Goal: Task Accomplishment & Management: Manage account settings

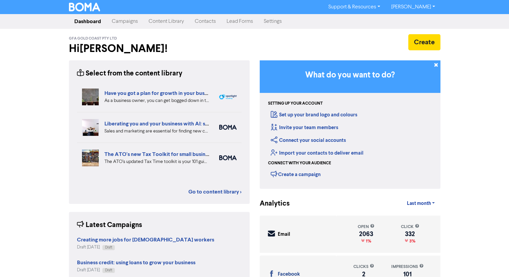
click at [157, 23] on link "Content Library" at bounding box center [166, 21] width 46 height 13
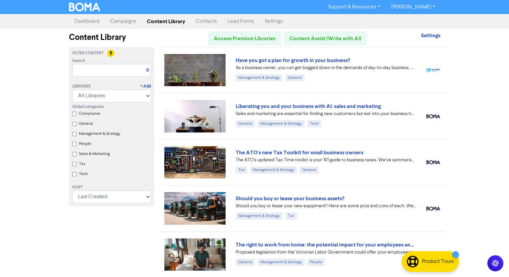
click at [109, 14] on nav "Dashboard Campaigns Content Library Contacts Lead Forms Settings" at bounding box center [254, 21] width 509 height 15
click at [116, 24] on link "Campaigns" at bounding box center [123, 21] width 37 height 13
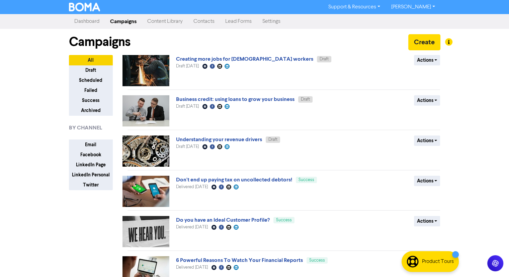
click at [62, 226] on div "Support & Resources Video Tutorials FAQ & Guides Marketing Education [PERSON_NA…" at bounding box center [254, 138] width 509 height 277
click at [188, 142] on link "Understanding your revenue drivers" at bounding box center [219, 139] width 86 height 7
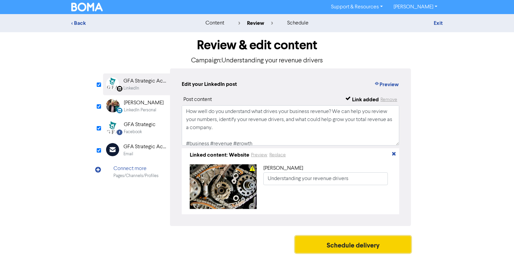
click at [308, 247] on button "Schedule delivery" at bounding box center [353, 244] width 116 height 17
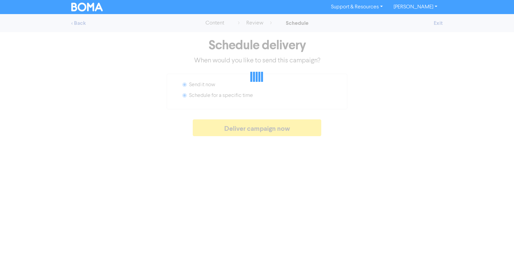
radio input "false"
radio input "true"
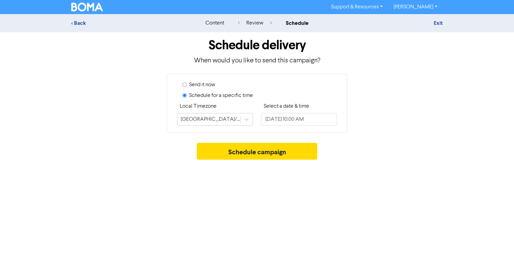
click at [304, 132] on div "Send it now Schedule for a specific time Local Timezone [GEOGRAPHIC_DATA]/[GEOG…" at bounding box center [257, 103] width 181 height 59
click at [303, 117] on input "[DATE] 10:00 AM" at bounding box center [299, 119] width 76 height 13
select select "8"
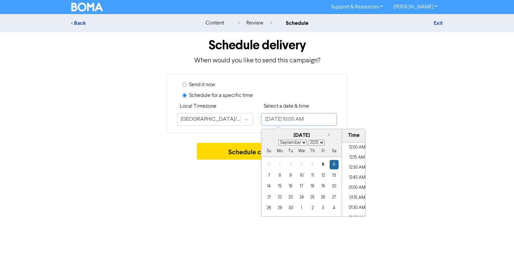
scroll to position [370, 0]
click at [322, 164] on div "5" at bounding box center [323, 164] width 9 height 9
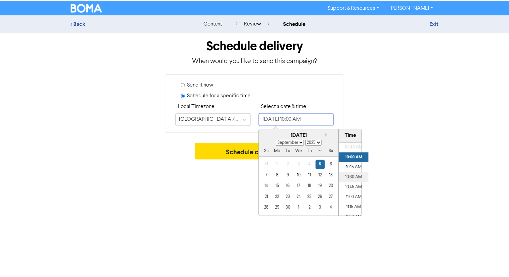
scroll to position [403, 0]
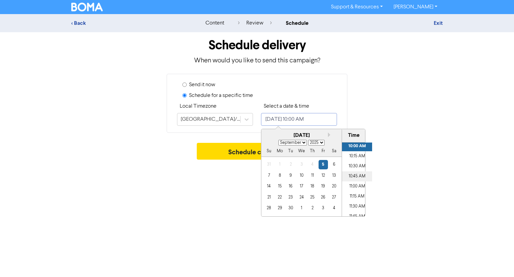
click at [355, 175] on li "10:45 AM" at bounding box center [357, 176] width 30 height 10
type input "[DATE] 10:45 AM"
click at [198, 189] on div "Support & Resources Video Tutorials FAQ & Guides Marketing Education [PERSON_NA…" at bounding box center [257, 138] width 514 height 277
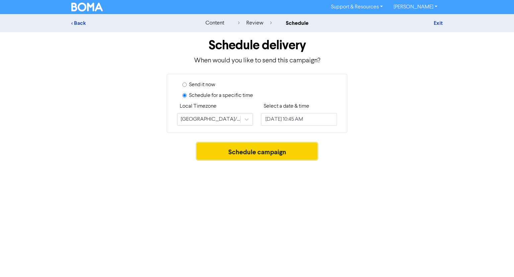
click at [229, 154] on button "Schedule campaign" at bounding box center [257, 151] width 121 height 17
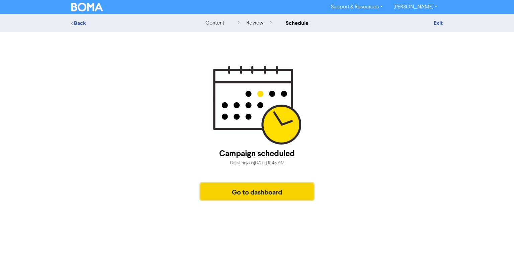
click at [271, 198] on button "Go to dashboard" at bounding box center [257, 191] width 113 height 17
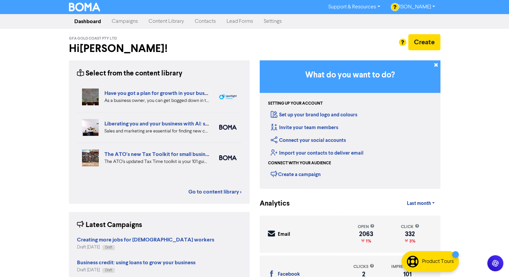
click at [170, 20] on link "Content Library" at bounding box center [166, 21] width 46 height 13
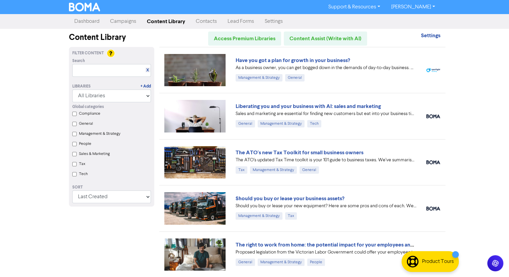
click at [129, 22] on link "Campaigns" at bounding box center [123, 21] width 37 height 13
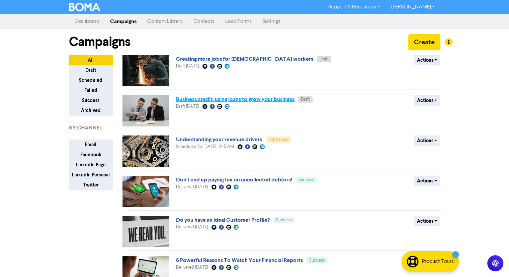
click at [233, 98] on link "Business credit: using loans to grow your business" at bounding box center [235, 99] width 119 height 7
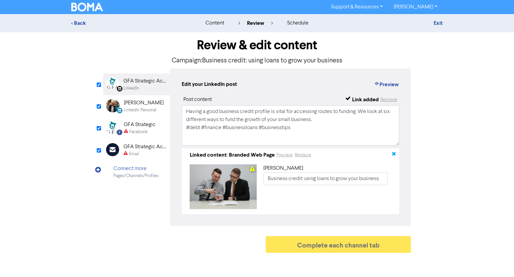
click at [393, 155] on icon "button" at bounding box center [393, 154] width 5 height 5
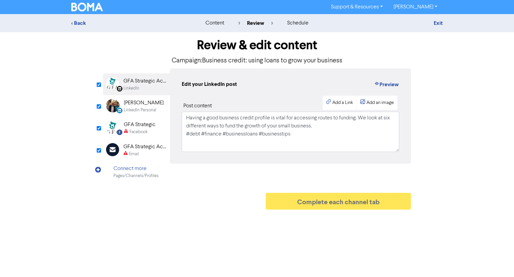
click at [145, 111] on div "LinkedIn Personal" at bounding box center [140, 110] width 32 height 6
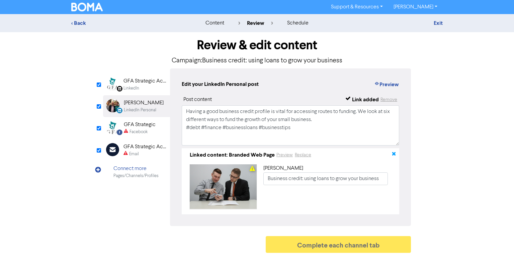
click at [392, 153] on icon "button" at bounding box center [393, 154] width 5 height 5
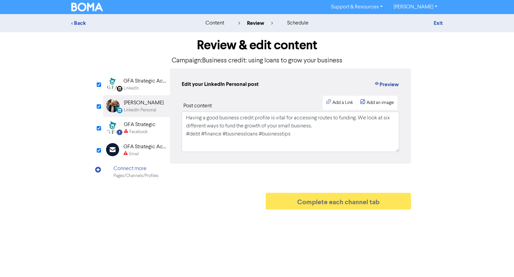
click at [132, 127] on div "GFA Strategic" at bounding box center [140, 125] width 32 height 8
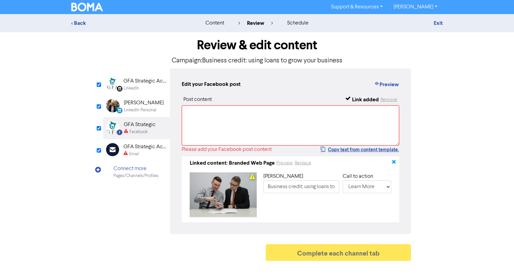
click at [393, 162] on icon "button" at bounding box center [393, 162] width 5 height 5
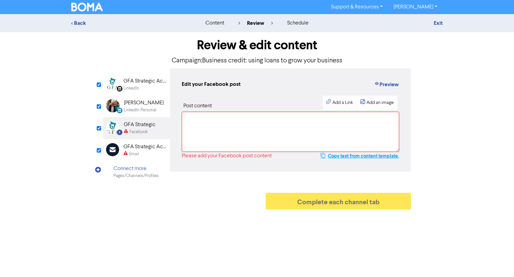
click at [358, 152] on button "Copy text from content template." at bounding box center [359, 156] width 79 height 8
click at [218, 115] on textarea at bounding box center [291, 131] width 218 height 40
paste textarea "Having a good business credit profile is vital for accessing routes to funding.…"
type textarea "Having a good business credit profile is vital for accessing routes to funding.…"
type input "Having a good business credit profile is vital for accessing routes to funding.…"
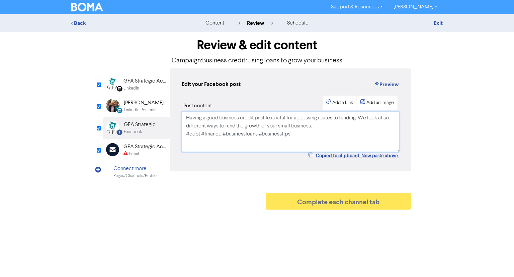
type textarea "Having a good business credit profile is vital for accessing routes to funding.…"
click at [141, 145] on div "GFA Strategic Accountants" at bounding box center [145, 147] width 43 height 8
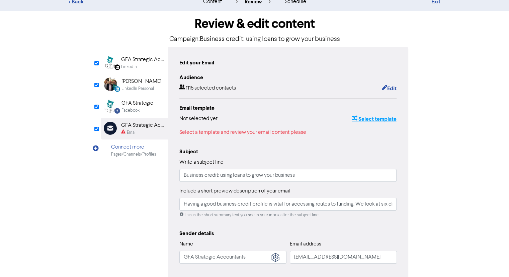
scroll to position [33, 0]
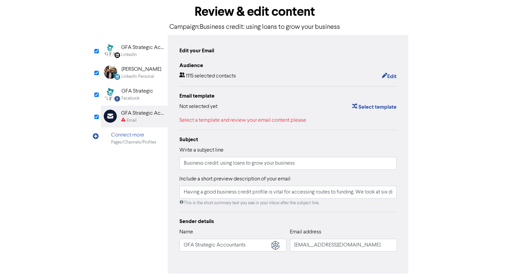
click at [389, 102] on div "Email template Not selected yet Select template Select a template and review yo…" at bounding box center [288, 108] width 218 height 32
click at [388, 105] on button "Select template" at bounding box center [374, 106] width 45 height 9
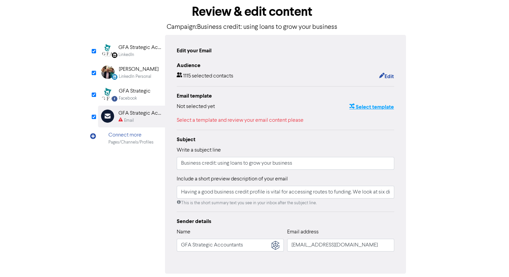
scroll to position [0, 0]
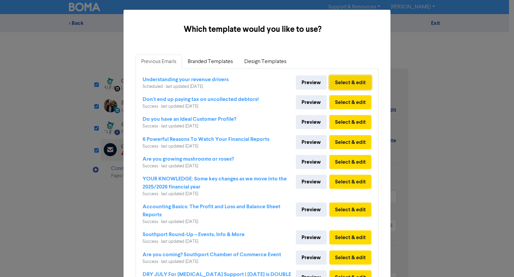
click at [347, 79] on button "Select & edit" at bounding box center [350, 82] width 42 height 14
type input "Having a good business credit profile is vital for accessing routes to funding.…"
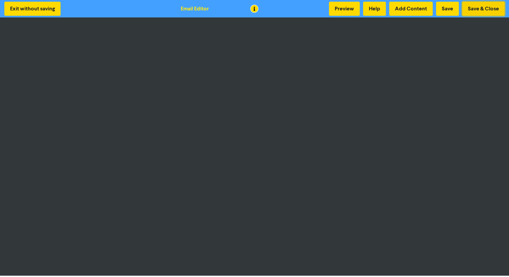
click at [497, 12] on button "Save & Close" at bounding box center [483, 9] width 43 height 14
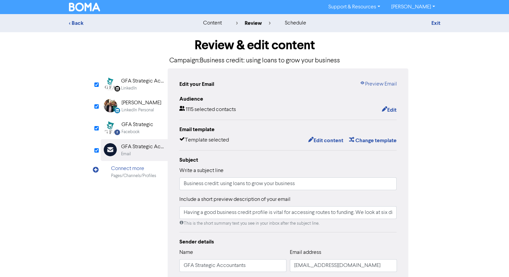
type input "Having a good business credit profile is vital for accessing routes to funding.…"
click at [217, 187] on input "Business credit: using loans to grow your business" at bounding box center [288, 183] width 218 height 13
paste input "Credit: U"
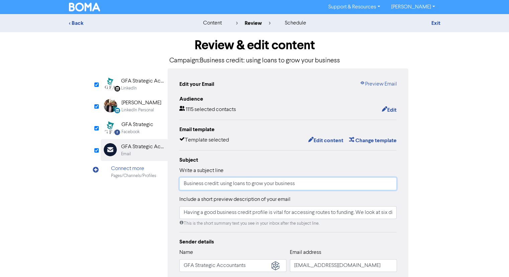
type input "Business Credit: Using loans to grow your business"
drag, startPoint x: 181, startPoint y: 184, endPoint x: 187, endPoint y: 185, distance: 6.9
click at [181, 183] on input "Business Credit: Using loans to grow your business" at bounding box center [288, 183] width 218 height 13
type input "Having a good business credit profile is vital for accessing routes to funding.…"
type input "Business Credit: Using loans to grow your business"
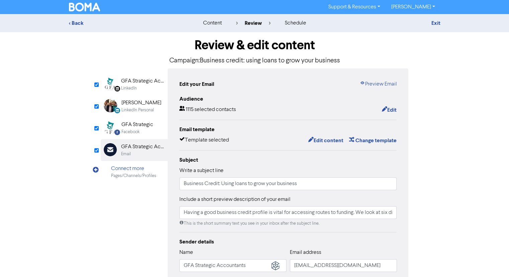
click at [94, 9] on img at bounding box center [84, 7] width 31 height 9
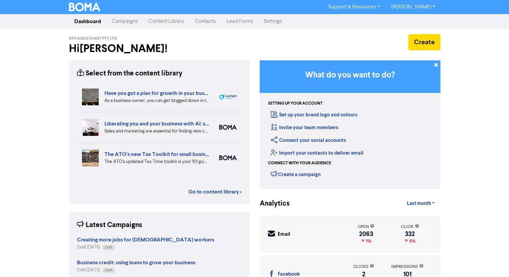
click at [131, 19] on link "Campaigns" at bounding box center [124, 21] width 37 height 13
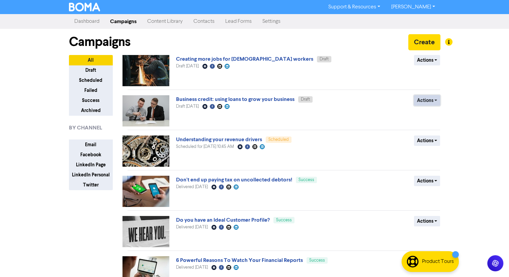
click at [440, 100] on button "Actions" at bounding box center [427, 100] width 26 height 10
click at [432, 134] on button "Rename" at bounding box center [440, 135] width 53 height 11
click at [249, 153] on div "Understanding your revenue drivers Scheduled Scheduled for September 5, 2025 10…" at bounding box center [256, 150] width 161 height 31
click at [431, 102] on button "Actions" at bounding box center [427, 100] width 26 height 10
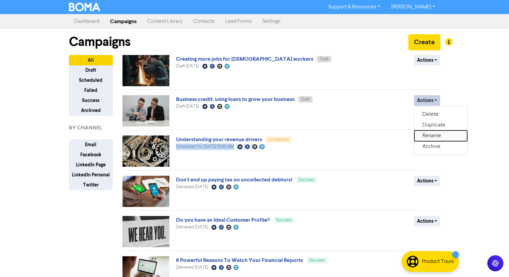
click at [431, 137] on button "Rename" at bounding box center [440, 135] width 53 height 11
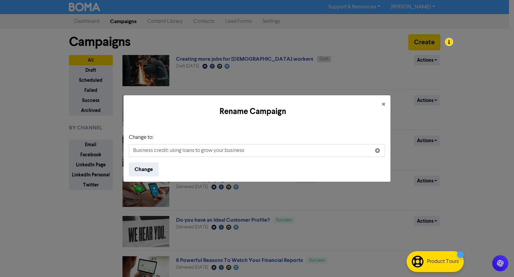
click at [216, 152] on input "Business credit: using loans to grow your business" at bounding box center [257, 150] width 256 height 13
click at [216, 150] on input "Business credit: using loans to grow your business" at bounding box center [257, 150] width 256 height 13
type input "Business Credit: Using loans to grow your business"
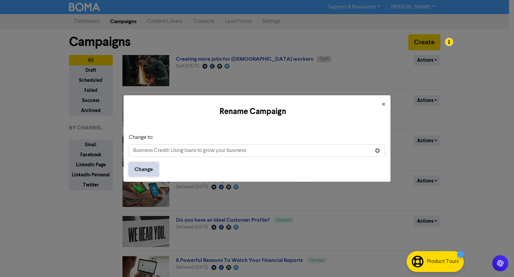
click at [147, 167] on button "Change" at bounding box center [144, 169] width 30 height 14
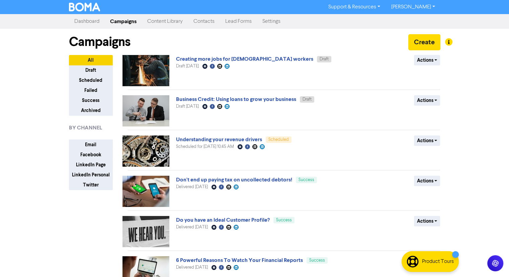
click at [239, 100] on link "Business Credit: Using loans to grow your business" at bounding box center [236, 99] width 120 height 7
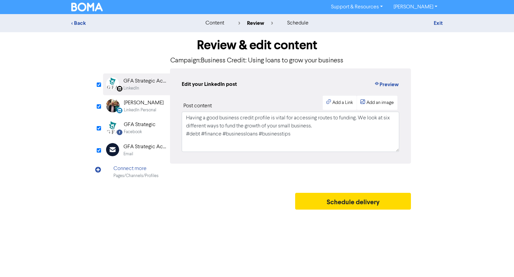
click at [142, 131] on div "Facebook" at bounding box center [140, 132] width 32 height 6
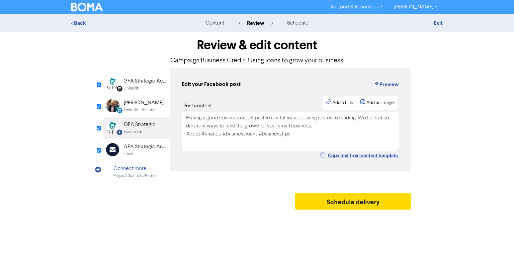
click at [144, 149] on div "GFA Strategic Accountants" at bounding box center [145, 147] width 43 height 8
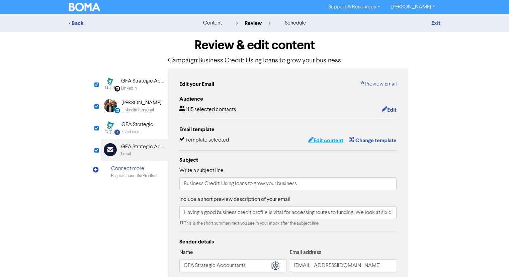
click at [330, 140] on button "Edit content" at bounding box center [326, 140] width 36 height 9
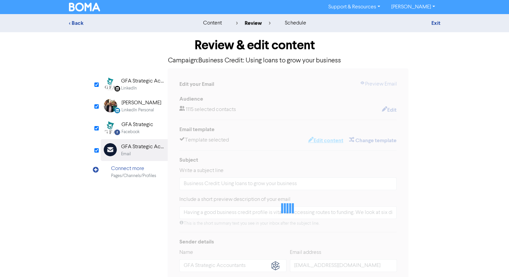
type input "Having a good business credit profile is vital for accessing routes to funding.…"
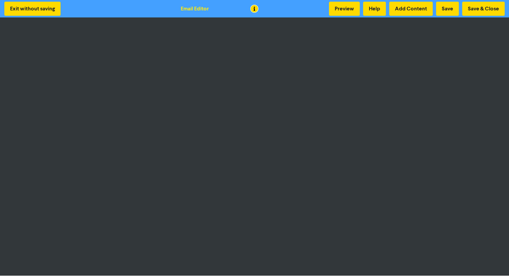
scroll to position [1, 0]
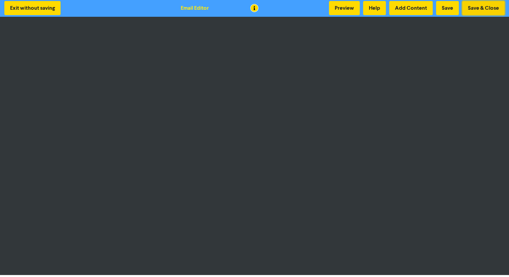
click at [488, 8] on button "Save & Close" at bounding box center [483, 8] width 43 height 14
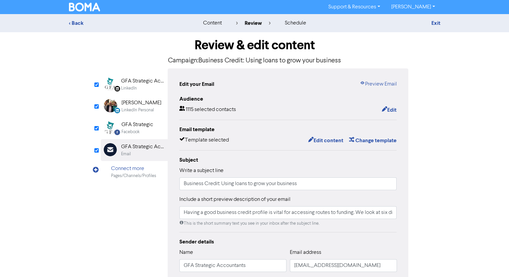
type input "Having a good business credit profile is vital for accessing routes to funding.…"
click at [236, 188] on input "Business Credit: Using loans to grow your business" at bounding box center [288, 183] width 218 height 13
paste input "Loans To Grow Your B"
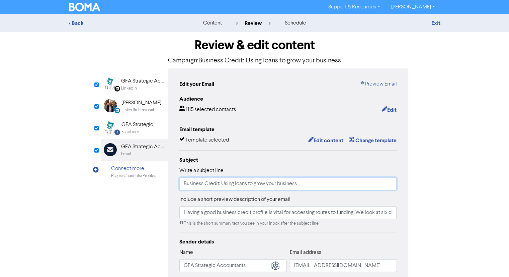
type input "Business Credit: Using Loans To Grow Your Business"
click at [183, 184] on input "Business Credit: Using Loans To Grow Your Business" at bounding box center [288, 183] width 218 height 13
type input "Having a good business credit profile is vital for accessing routes to funding.…"
type input "Business Credit: Using Loans To Grow Your Business"
click at [96, 6] on img at bounding box center [84, 7] width 31 height 9
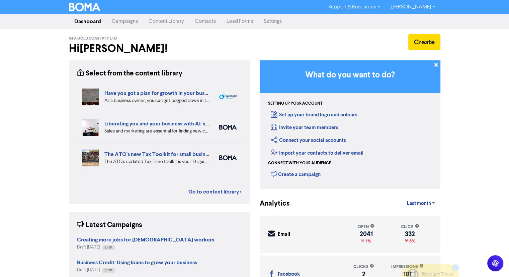
click at [128, 20] on link "Campaigns" at bounding box center [124, 21] width 37 height 13
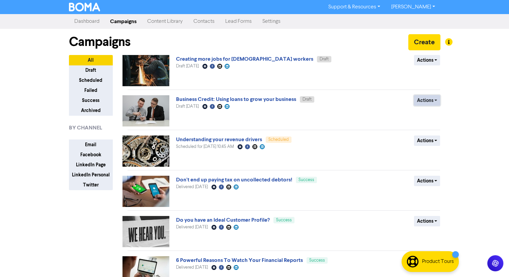
click at [434, 100] on button "Actions" at bounding box center [427, 100] width 26 height 10
click at [430, 137] on button "Rename" at bounding box center [440, 135] width 53 height 11
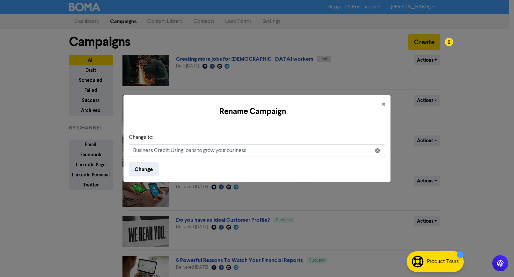
click at [225, 150] on input "Business Credit: Using loans to grow your business" at bounding box center [257, 150] width 256 height 13
type input "Business Credit: Using Loans To Grow Your Business"
drag, startPoint x: 147, startPoint y: 169, endPoint x: 156, endPoint y: 174, distance: 10.8
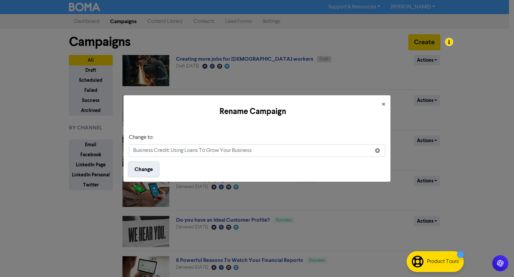
click at [147, 169] on button "Change" at bounding box center [144, 169] width 30 height 14
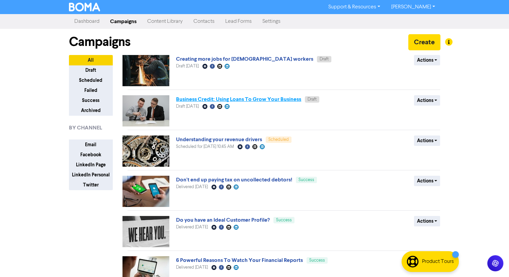
click at [271, 101] on link "Business Credit: Using Loans To Grow Your Business" at bounding box center [238, 99] width 125 height 7
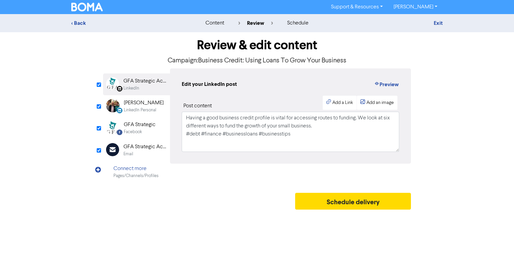
drag, startPoint x: 132, startPoint y: 154, endPoint x: 230, endPoint y: 166, distance: 98.5
click at [132, 154] on div "Email" at bounding box center [129, 154] width 10 height 6
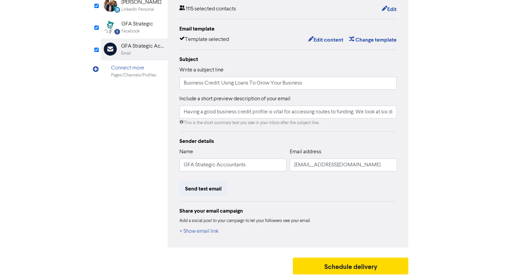
scroll to position [101, 0]
click at [200, 236] on div "Edit your Email Preview Email Audience 1115 selected contacts Edit Email templa…" at bounding box center [288, 107] width 241 height 279
click at [202, 232] on button "+ Show email link" at bounding box center [199, 230] width 40 height 9
type input "Having a good business credit profile is vital for accessing routes to funding.…"
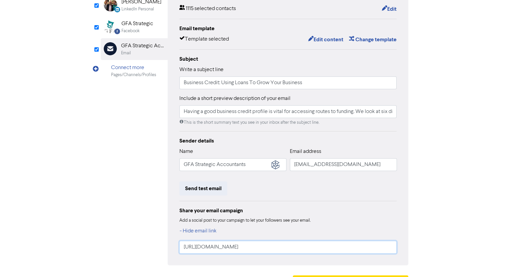
click at [221, 247] on input "https://public2.bomamarketing.com/email/mqJ7" at bounding box center [288, 246] width 218 height 13
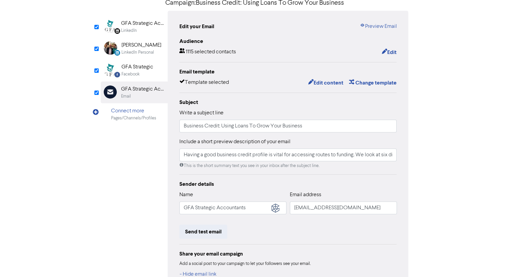
scroll to position [0, 0]
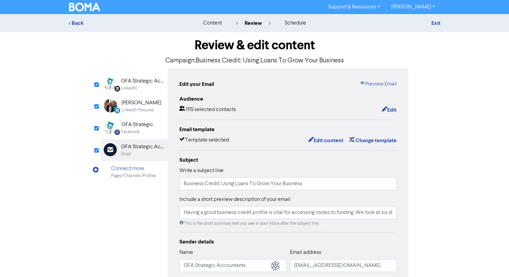
click at [119, 79] on div "LinkedIn Page Created with Sketch. GFA Strategic Accountants LinkedIn" at bounding box center [134, 84] width 67 height 22
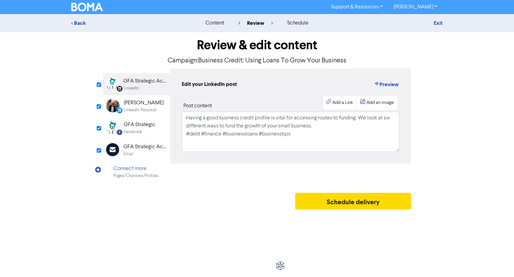
click at [330, 101] on icon "button" at bounding box center [328, 102] width 5 height 5
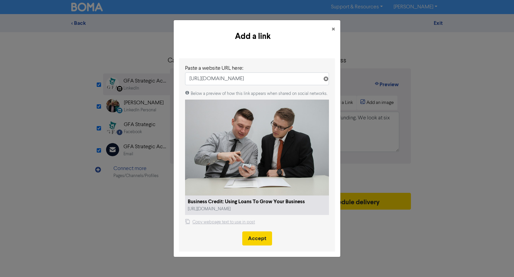
type input "https://public2.bomamarketing.com/email/mqJ7"
drag, startPoint x: 252, startPoint y: 240, endPoint x: 247, endPoint y: 223, distance: 18.3
click at [252, 240] on button "Accept" at bounding box center [257, 238] width 30 height 14
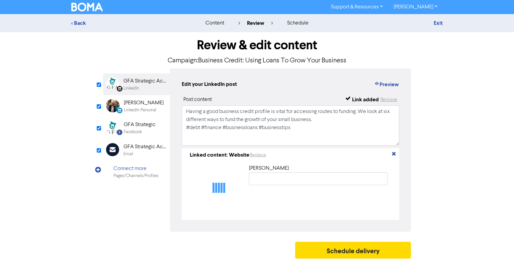
click at [133, 108] on div "LinkedIn Personal" at bounding box center [140, 110] width 32 height 6
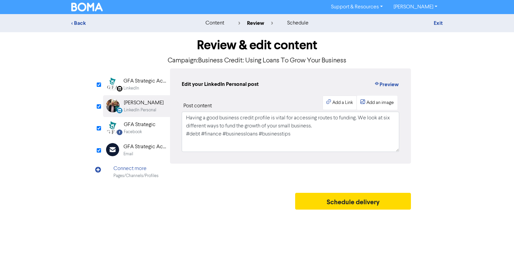
click at [328, 106] on div "button" at bounding box center [329, 102] width 6 height 7
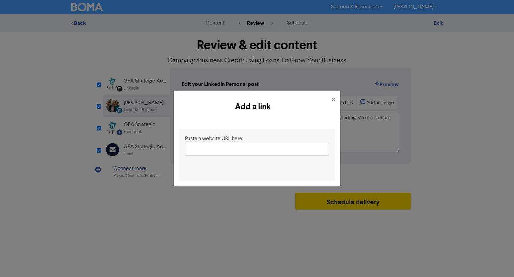
click at [242, 148] on input "text" at bounding box center [257, 149] width 144 height 13
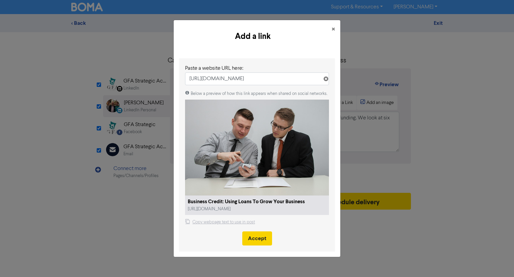
type input "https://public2.bomamarketing.com/email/mqJ7"
click at [251, 235] on button "Accept" at bounding box center [257, 238] width 30 height 14
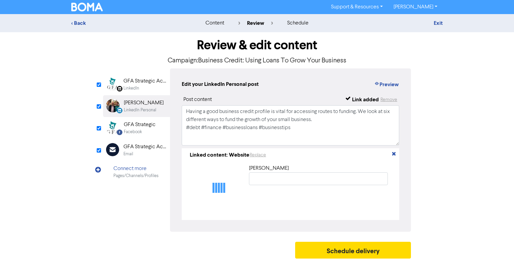
click at [145, 132] on div "Facebook" at bounding box center [140, 132] width 32 height 6
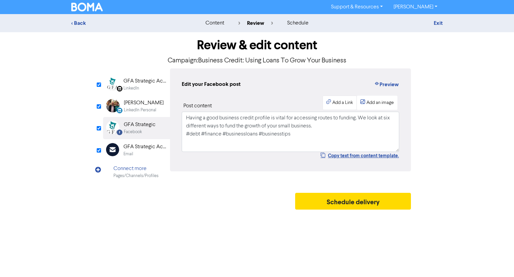
click at [342, 100] on div "Add a Link" at bounding box center [342, 102] width 21 height 7
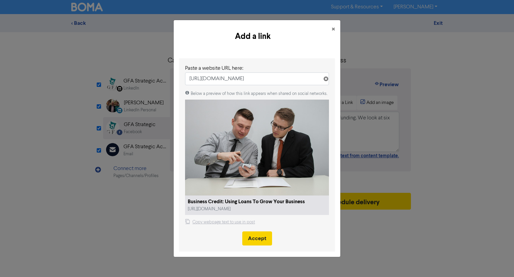
type input "https://public2.bomamarketing.com/email/mqJ7"
click at [256, 240] on button "Accept" at bounding box center [257, 238] width 30 height 14
select select "LEARN_MORE"
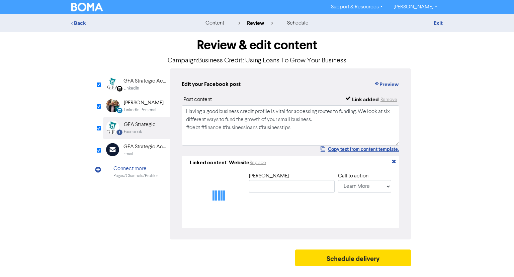
click at [142, 87] on div "LinkedIn" at bounding box center [145, 88] width 43 height 6
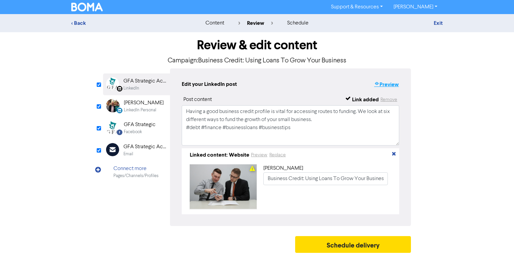
click at [388, 83] on button "Preview" at bounding box center [386, 84] width 25 height 9
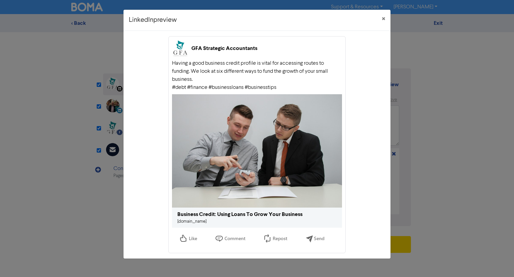
click at [207, 222] on link "public2.bomamarketing.com" at bounding box center [191, 221] width 29 height 4
click at [380, 18] on button "×" at bounding box center [384, 19] width 14 height 19
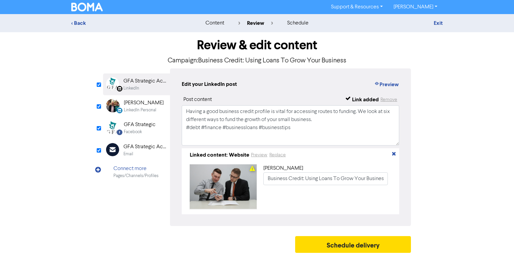
click at [145, 105] on div "[PERSON_NAME]" at bounding box center [144, 103] width 40 height 8
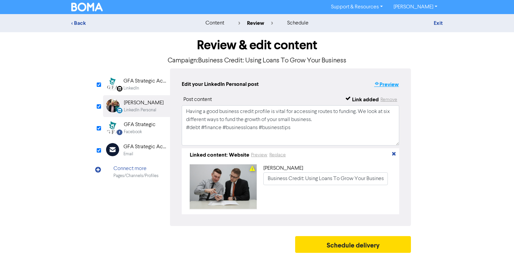
click at [387, 86] on button "Preview" at bounding box center [386, 84] width 25 height 9
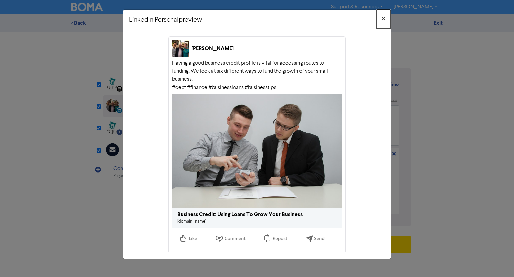
click at [382, 17] on span "×" at bounding box center [383, 19] width 3 height 10
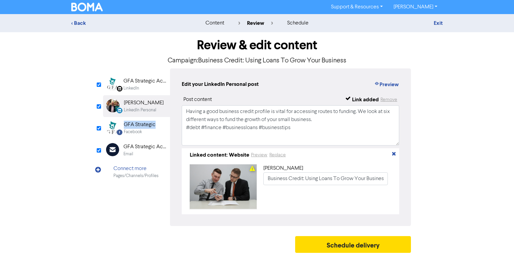
drag, startPoint x: 122, startPoint y: 132, endPoint x: 129, endPoint y: 131, distance: 7.2
click at [123, 132] on div "Facebook Created with Sketch. GFA Strategic Facebook" at bounding box center [136, 128] width 67 height 22
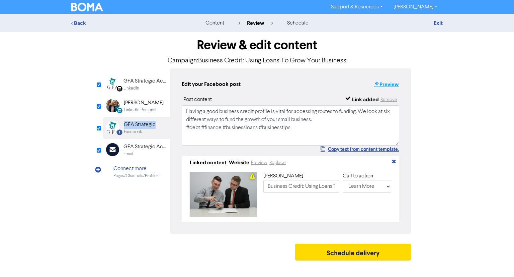
click at [388, 83] on button "Preview" at bounding box center [386, 84] width 25 height 9
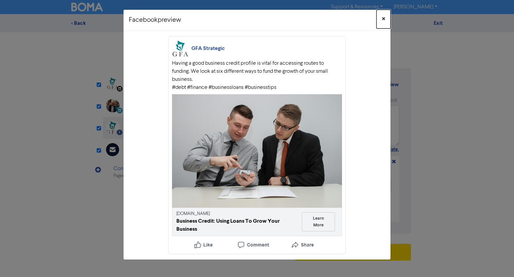
click at [383, 17] on span "×" at bounding box center [383, 19] width 3 height 10
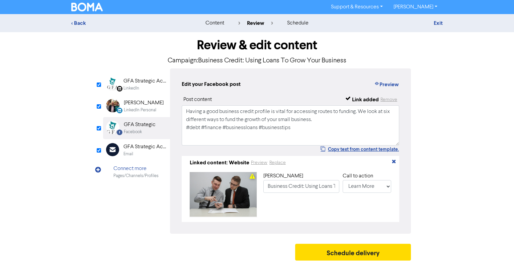
click at [141, 145] on div "GFA Strategic Accountants" at bounding box center [145, 147] width 43 height 8
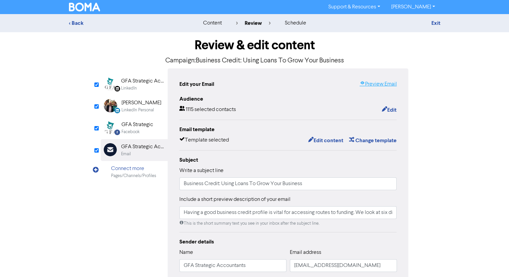
click at [382, 82] on link "Preview Email" at bounding box center [378, 84] width 37 height 8
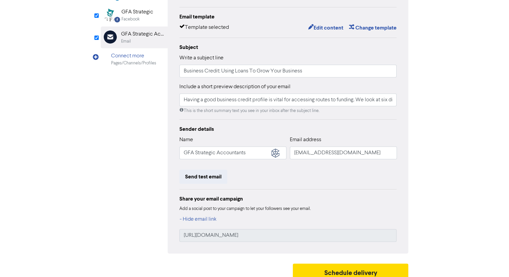
scroll to position [119, 0]
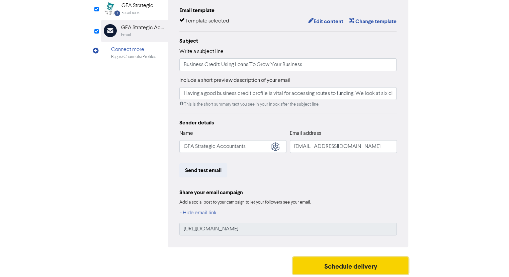
click at [364, 268] on button "Schedule delivery" at bounding box center [351, 265] width 116 height 17
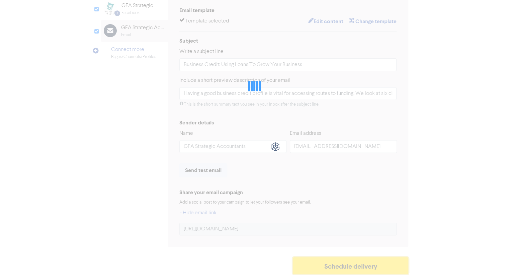
type input "Having a good business credit profile is vital for accessing routes to funding.…"
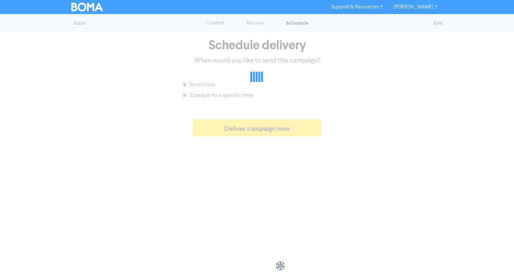
radio input "false"
radio input "true"
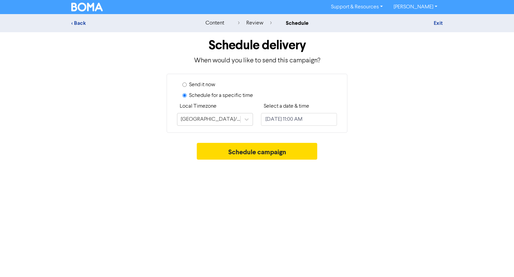
click at [318, 126] on div "Send it now Schedule for a specific time Local Timezone Australia/Brisbane Sele…" at bounding box center [257, 103] width 181 height 59
select select "8"
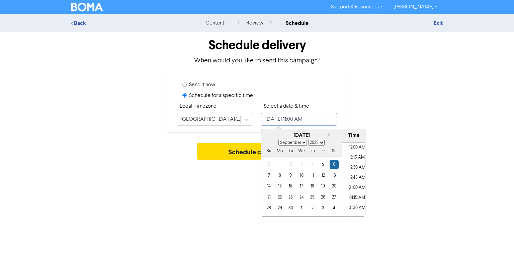
click at [322, 121] on input "September 6, 2025 11:00 AM" at bounding box center [299, 119] width 76 height 13
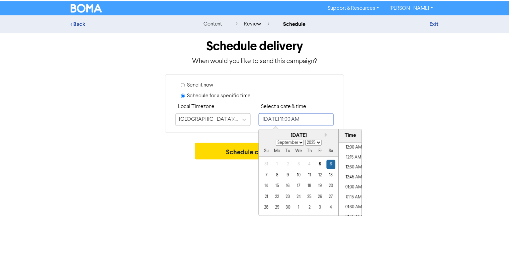
scroll to position [410, 0]
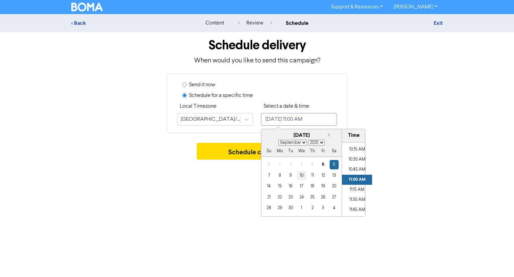
click at [301, 178] on div "10" at bounding box center [301, 175] width 9 height 9
click at [356, 169] on li "10:45 AM" at bounding box center [357, 169] width 30 height 10
type input "September 10, 2025 10:45 AM"
click at [204, 191] on div "Support & Resources Video Tutorials FAQ & Guides Marketing Education Sandra Dav…" at bounding box center [257, 138] width 514 height 277
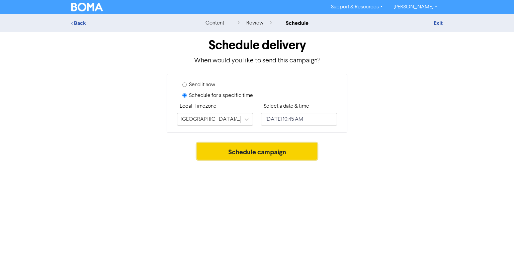
click at [257, 151] on button "Schedule campaign" at bounding box center [257, 151] width 121 height 17
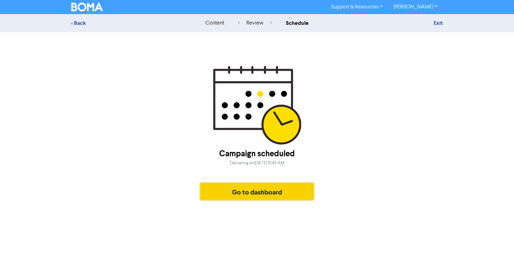
click at [275, 183] on button "Go to dashboard" at bounding box center [257, 191] width 113 height 17
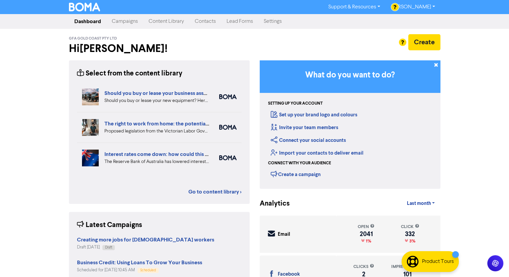
drag, startPoint x: 163, startPoint y: 19, endPoint x: 166, endPoint y: 25, distance: 6.9
click at [163, 19] on link "Content Library" at bounding box center [166, 21] width 46 height 13
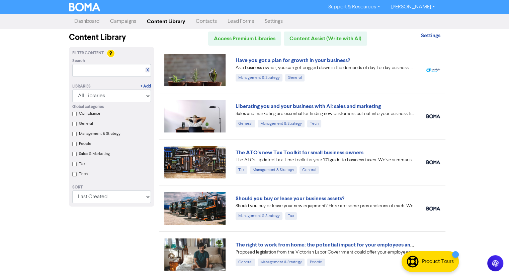
click at [129, 20] on link "Campaigns" at bounding box center [123, 21] width 37 height 13
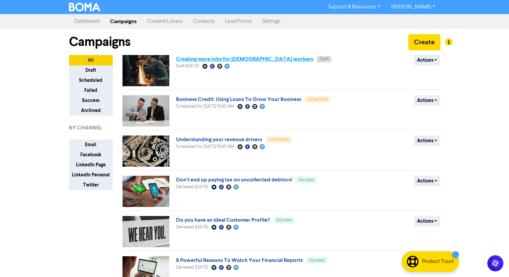
click at [205, 59] on link "Creating more jobs for [DEMOGRAPHIC_DATA] workers" at bounding box center [244, 59] width 137 height 7
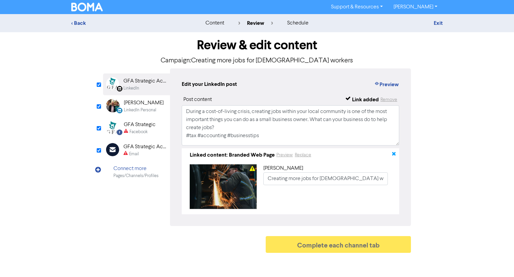
click at [393, 155] on icon "button" at bounding box center [393, 154] width 5 height 5
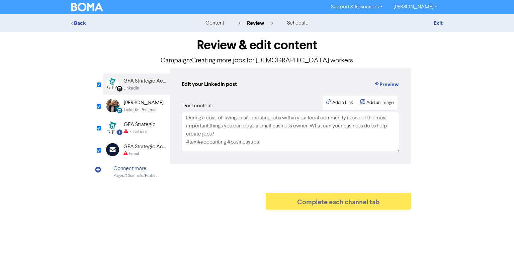
click at [147, 112] on div "LinkedIn Personal" at bounding box center [140, 110] width 32 height 6
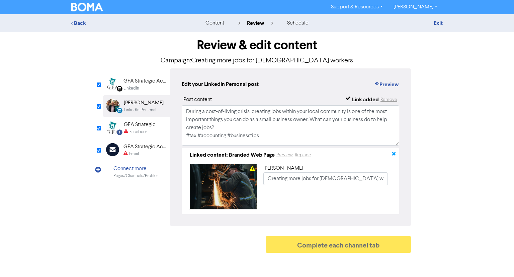
drag, startPoint x: 395, startPoint y: 156, endPoint x: 375, endPoint y: 160, distance: 20.5
click at [395, 155] on icon "button" at bounding box center [393, 154] width 5 height 5
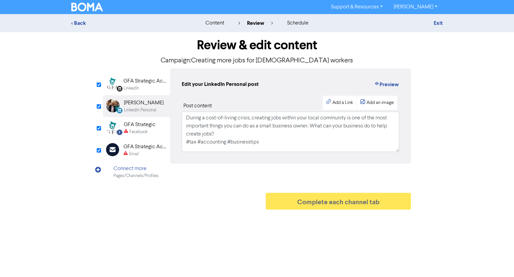
click at [143, 132] on div "Facebook" at bounding box center [139, 132] width 18 height 6
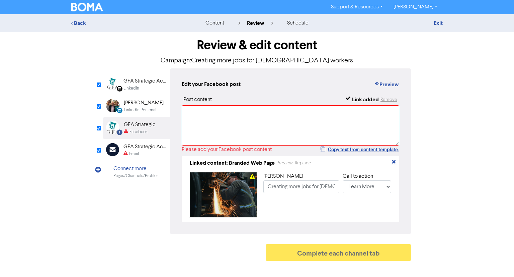
click at [395, 161] on icon "button" at bounding box center [393, 162] width 5 height 5
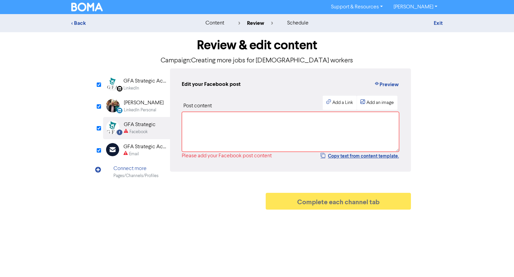
click at [131, 148] on div "GFA Strategic Accountants" at bounding box center [145, 147] width 43 height 8
type input "During a cost-of-living crisis, creating jobs within your local community is on…"
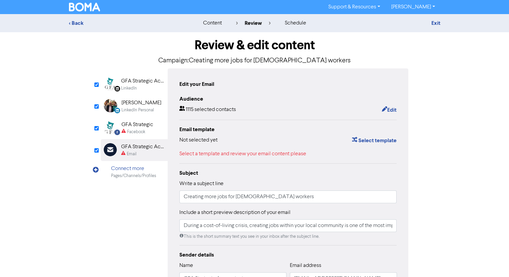
click at [141, 124] on div "GFA Strategic" at bounding box center [138, 125] width 32 height 8
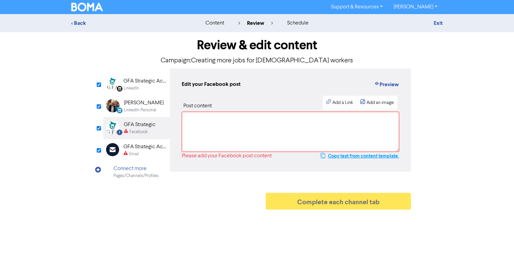
click at [382, 156] on button "Copy text from content template." at bounding box center [359, 156] width 79 height 8
click at [246, 130] on textarea at bounding box center [291, 131] width 218 height 40
paste textarea "During a cost-of-living crisis, creating jobs within your local community is on…"
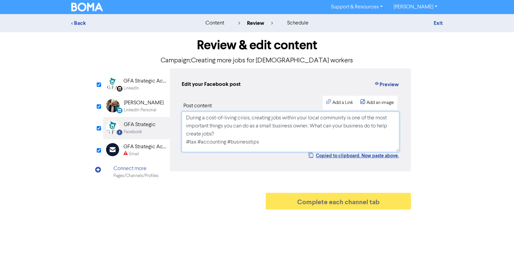
type textarea "During a cost-of-living crisis, creating jobs within your local community is on…"
click at [143, 151] on div "Email" at bounding box center [145, 154] width 43 height 6
type input "During a cost-of-living crisis, creating jobs within your local community is on…"
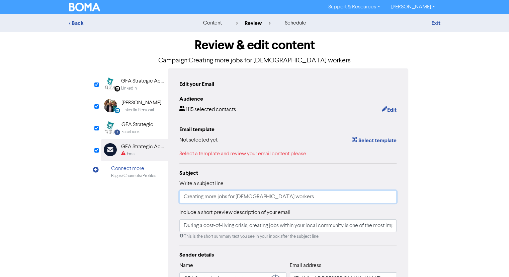
click at [216, 200] on input "Creating more jobs for [DEMOGRAPHIC_DATA] workers" at bounding box center [288, 196] width 218 height 13
click at [206, 200] on input "Creating more jobs for [DEMOGRAPHIC_DATA] workers" at bounding box center [288, 196] width 218 height 13
click at [208, 198] on input "Creating more jobs for [DEMOGRAPHIC_DATA] workers" at bounding box center [288, 196] width 218 height 13
type input "Creating ore jobs for Australian workers"
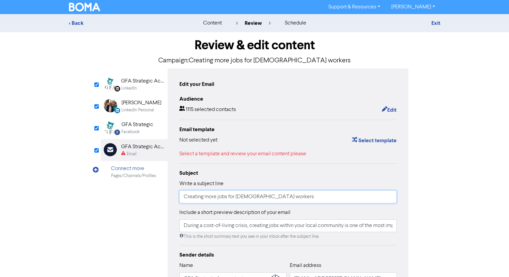
type input "During a cost-of-living crisis, creating jobs within your local community is on…"
type input "Creating More jobs for Australian workers"
type input "During a cost-of-living crisis, creating jobs within your local community is on…"
click at [221, 197] on input "Creating More jobs for Australian workers" at bounding box center [288, 196] width 218 height 13
type input "Creating More obs for Australian workers"
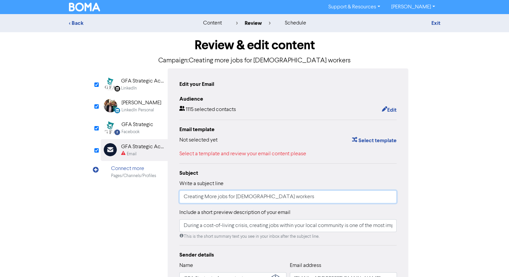
type input "During a cost-of-living crisis, creating jobs within your local community is on…"
type input "Creating More Jobs for Australian workers"
type input "During a cost-of-living crisis, creating jobs within your local community is on…"
click at [267, 199] on input "Creating More Jobs for Australian workers" at bounding box center [288, 196] width 218 height 13
type input "Creating More Jobs for Australian orkers"
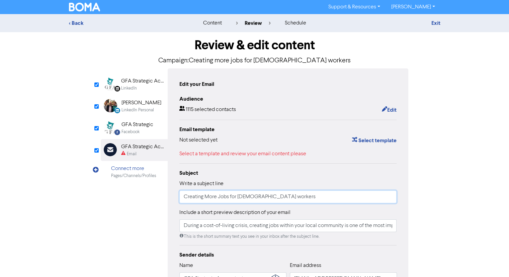
type input "During a cost-of-living crisis, creating jobs within your local community is on…"
type input "Creating More Jobs for Australian Workers"
click at [245, 196] on input "Creating More Jobs for Australian Workers" at bounding box center [288, 196] width 218 height 13
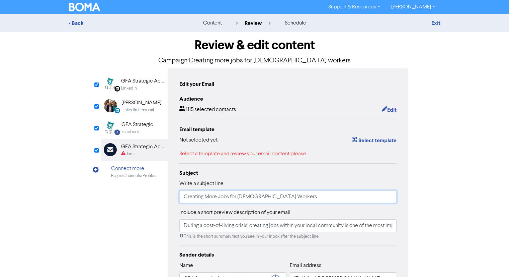
type input "During a cost-of-living crisis, creating jobs within your local community is on…"
click at [229, 201] on input "Creating More Jobs for Australian Workers" at bounding box center [288, 196] width 218 height 13
click at [232, 197] on input "Creating More Jobs for Australian Workers" at bounding box center [288, 196] width 218 height 13
type input "Creating More Jobs or Australian Workers"
type input "During a cost-of-living crisis, creating jobs within your local community is on…"
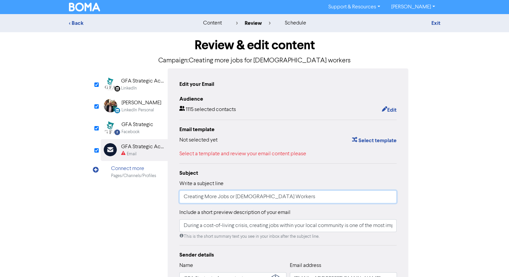
type input "Creating More Jobs For Australian Workers"
type input "During a cost-of-living crisis, creating jobs within your local community is on…"
type input "Creating More Jobs For Australian Workers"
click at [500, 185] on div "< Back content review schedule Exit Review & edit content Campaign: Creating mo…" at bounding box center [254, 175] width 509 height 323
click at [252, 199] on input "Creating More Jobs For Australian Workers" at bounding box center [288, 196] width 218 height 13
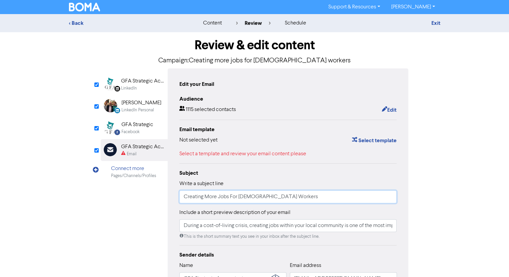
click at [252, 199] on input "Creating More Jobs For Australian Workers" at bounding box center [288, 196] width 218 height 13
type input "During a cost-of-living crisis, creating jobs within your local community is on…"
click at [86, 10] on img at bounding box center [84, 7] width 31 height 9
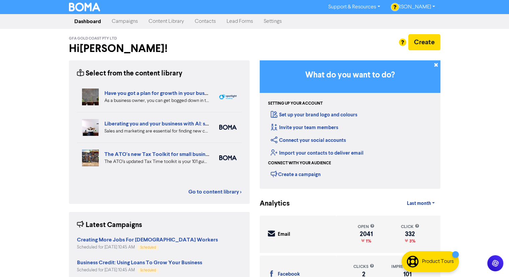
click at [134, 24] on link "Campaigns" at bounding box center [124, 21] width 37 height 13
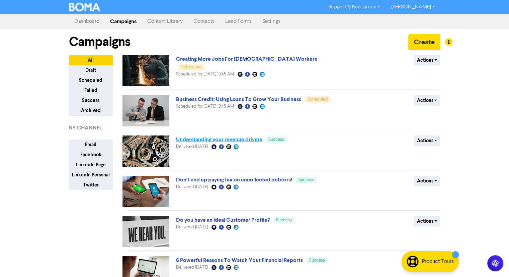
click at [223, 140] on link "Understanding your revenue drivers" at bounding box center [219, 139] width 86 height 7
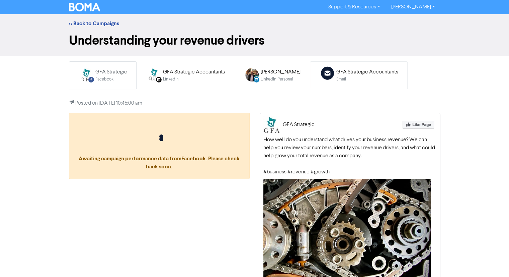
click at [379, 79] on div "Email" at bounding box center [367, 79] width 62 height 6
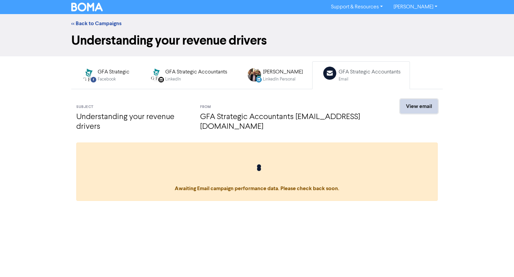
click at [407, 107] on link "View email" at bounding box center [418, 106] width 37 height 14
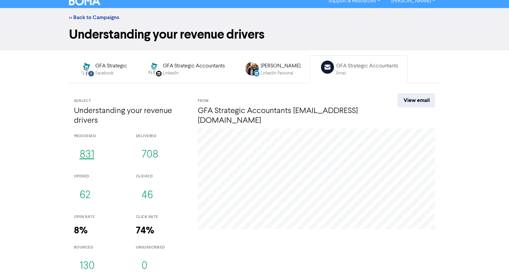
scroll to position [8, 0]
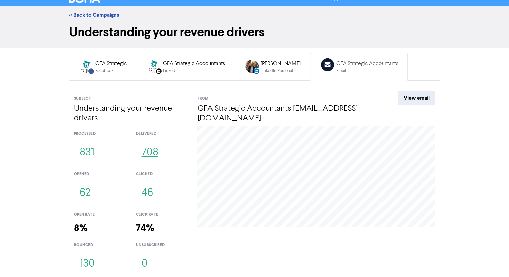
click at [147, 156] on button "708" at bounding box center [150, 152] width 28 height 22
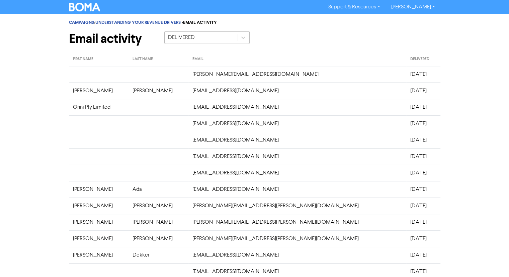
click at [200, 35] on div "DELIVERED" at bounding box center [201, 37] width 72 height 12
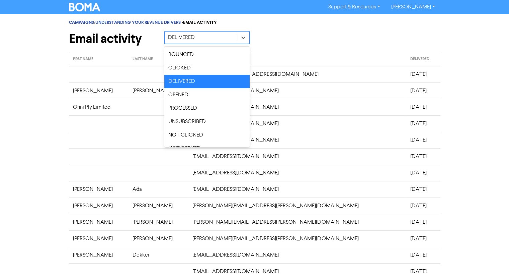
click at [327, 36] on div "Email activity option DELIVERED focused, 3 of 8. 8 results available. Use Up an…" at bounding box center [255, 40] width 382 height 18
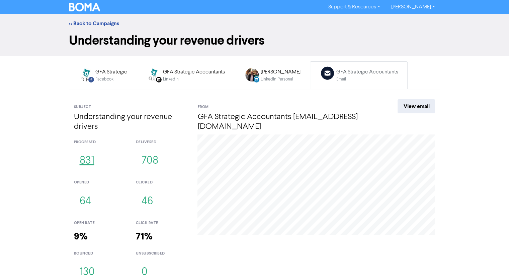
click at [94, 169] on button "831" at bounding box center [87, 161] width 26 height 22
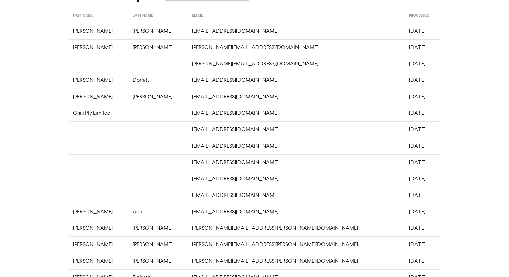
scroll to position [134, 0]
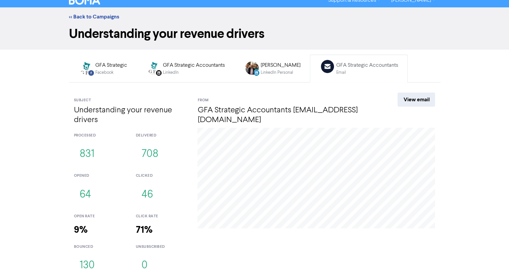
scroll to position [8, 0]
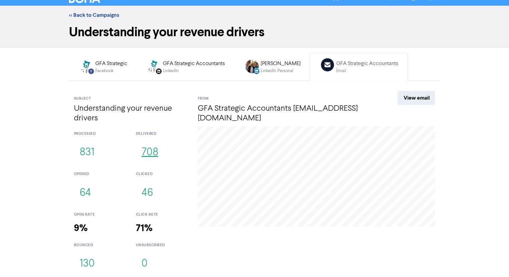
click at [153, 152] on button "708" at bounding box center [150, 152] width 28 height 22
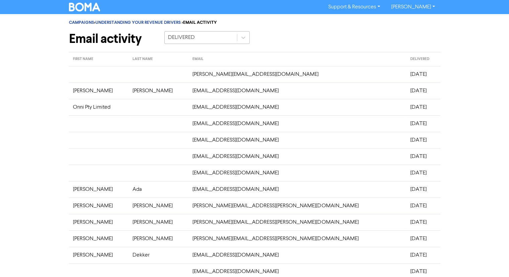
click at [207, 41] on div "DELIVERED" at bounding box center [201, 37] width 72 height 12
click at [335, 41] on div "Email activity DELIVERED" at bounding box center [255, 40] width 382 height 18
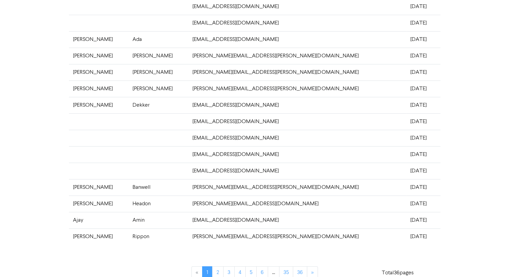
scroll to position [158, 0]
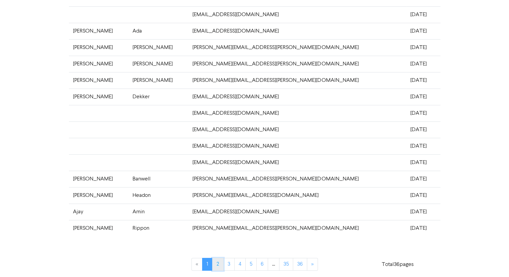
click at [219, 264] on link "2" at bounding box center [217, 263] width 11 height 13
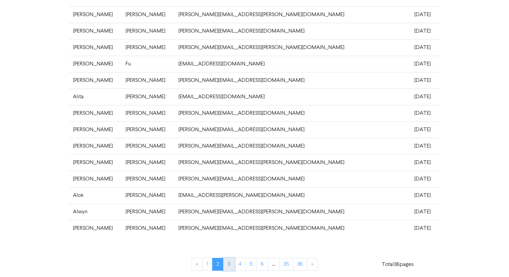
click at [226, 262] on link "3" at bounding box center [228, 263] width 11 height 13
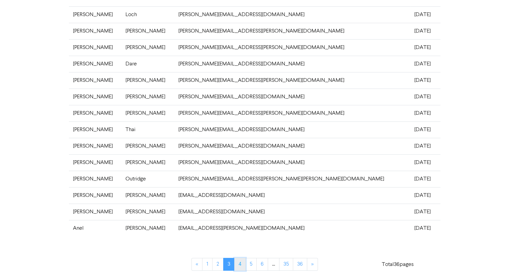
click at [236, 263] on link "4" at bounding box center [239, 263] width 11 height 13
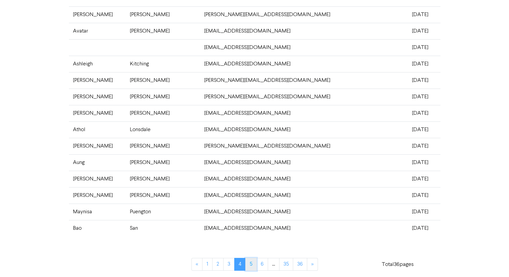
click at [248, 262] on link "5" at bounding box center [250, 263] width 11 height 13
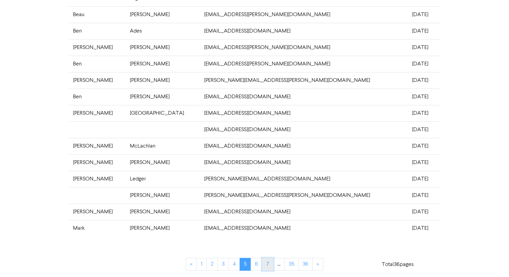
click at [262, 263] on link "7" at bounding box center [267, 263] width 11 height 13
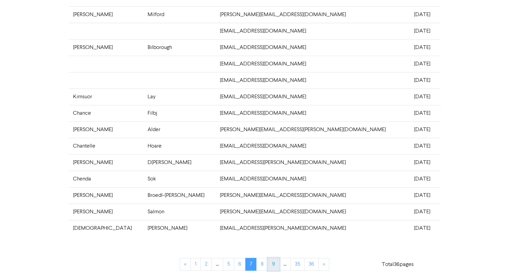
click at [273, 264] on link "9" at bounding box center [274, 263] width 12 height 13
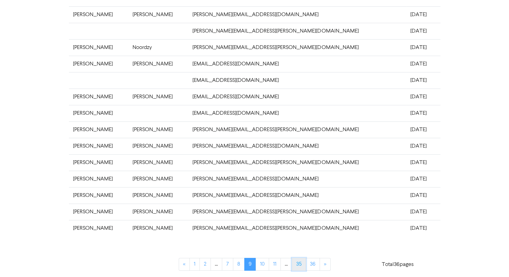
click at [293, 265] on link "35" at bounding box center [299, 263] width 14 height 13
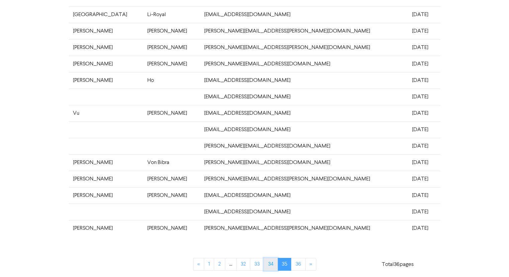
click at [269, 264] on link "34" at bounding box center [271, 263] width 14 height 13
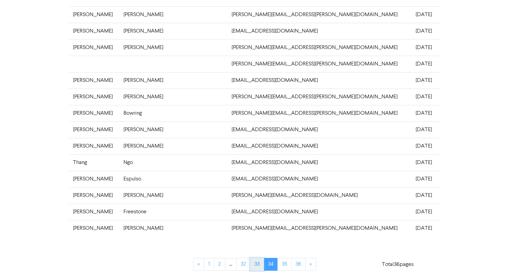
click at [258, 264] on link "33" at bounding box center [257, 263] width 14 height 13
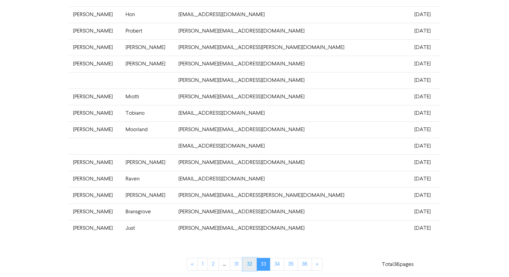
click at [245, 264] on link "32" at bounding box center [250, 263] width 14 height 13
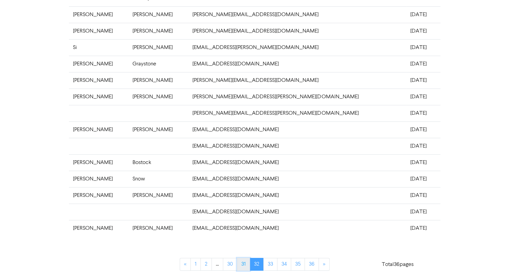
click at [238, 265] on link "31" at bounding box center [243, 263] width 13 height 13
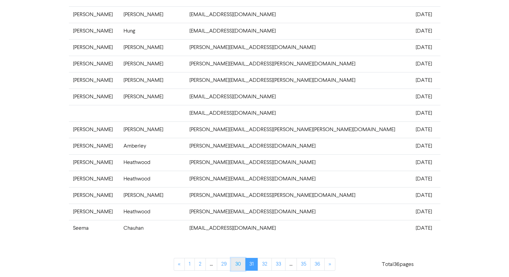
click at [233, 265] on link "30" at bounding box center [238, 263] width 14 height 13
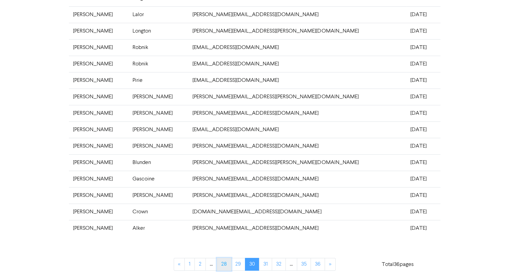
click at [218, 265] on link "28" at bounding box center [224, 263] width 14 height 13
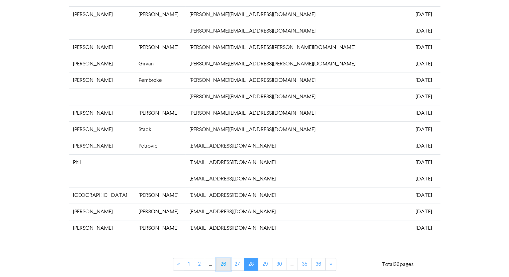
click at [222, 265] on link "26" at bounding box center [223, 263] width 14 height 13
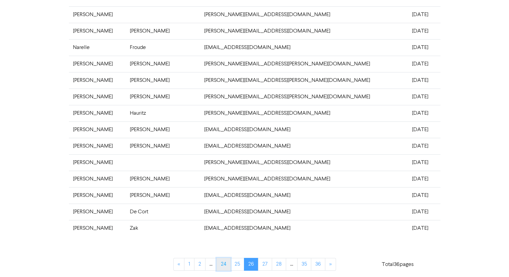
click at [221, 264] on link "24" at bounding box center [224, 263] width 14 height 13
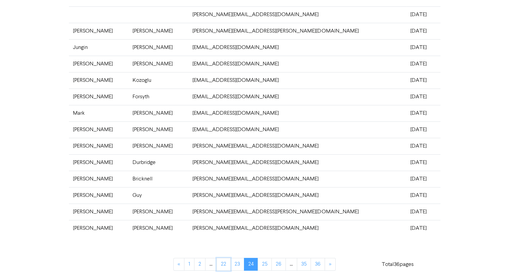
click at [221, 264] on link "22" at bounding box center [224, 263] width 14 height 13
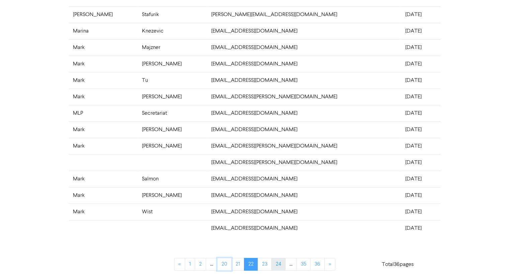
click at [221, 264] on link "20" at bounding box center [224, 263] width 14 height 13
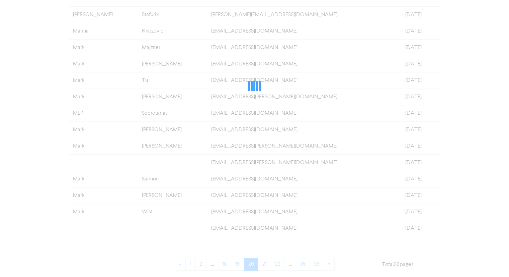
click at [221, 264] on div at bounding box center [255, 86] width 372 height 384
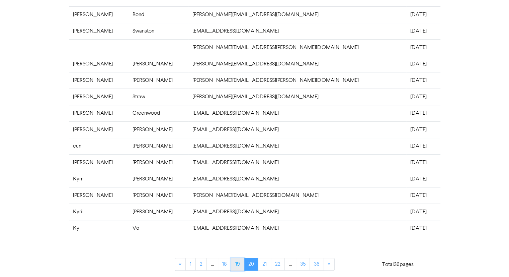
click at [238, 262] on link "19" at bounding box center [237, 263] width 13 height 13
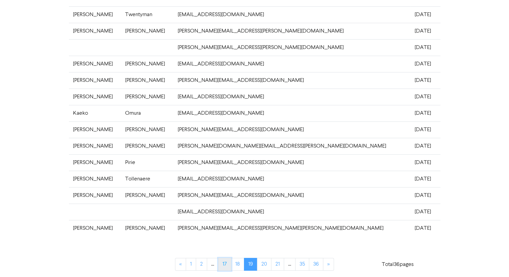
click at [230, 262] on link "17" at bounding box center [224, 263] width 13 height 13
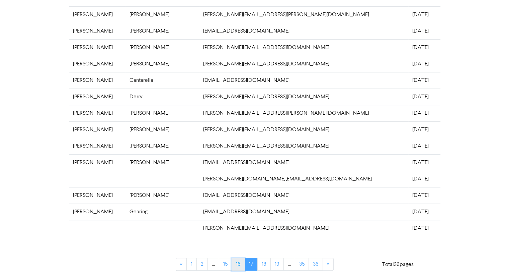
click at [238, 262] on link "16" at bounding box center [238, 263] width 13 height 13
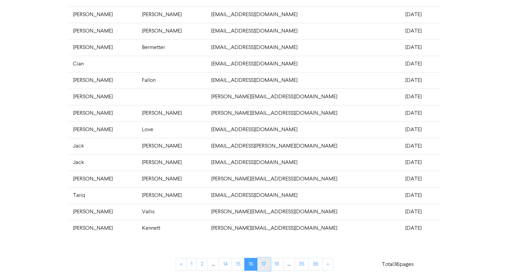
click at [258, 262] on link "17" at bounding box center [263, 263] width 13 height 13
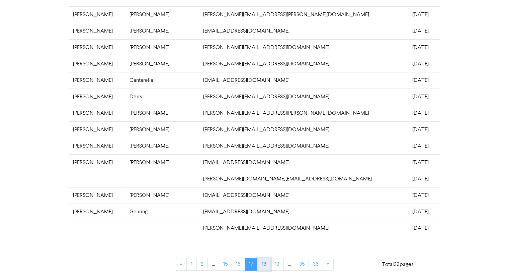
click at [263, 262] on link "18" at bounding box center [263, 263] width 13 height 13
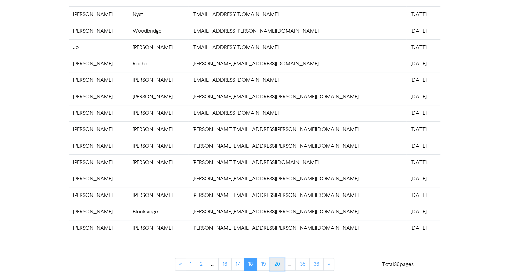
click at [271, 262] on link "20" at bounding box center [277, 263] width 14 height 13
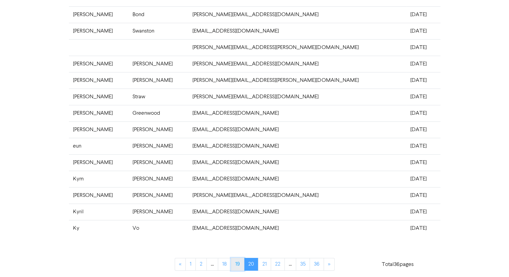
click at [241, 263] on link "19" at bounding box center [237, 263] width 13 height 13
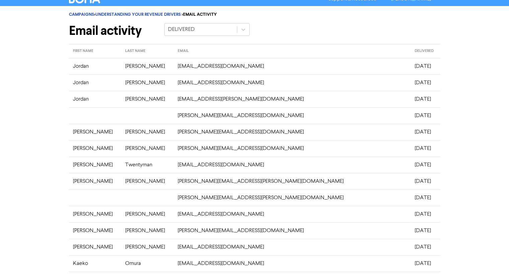
scroll to position [0, 0]
